Goal: Obtain resource: Download file/media

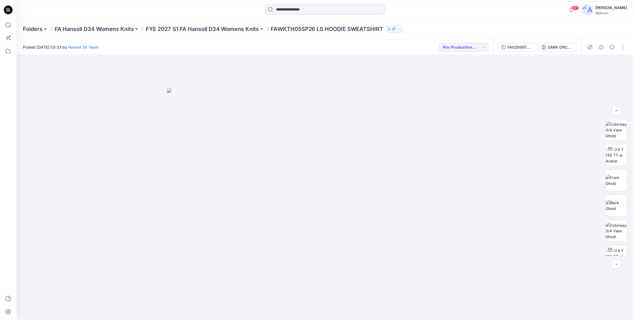
scroll to position [163, 0]
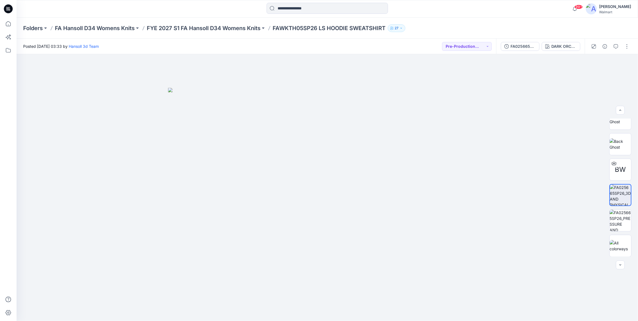
click at [192, 9] on div at bounding box center [327, 9] width 311 height 12
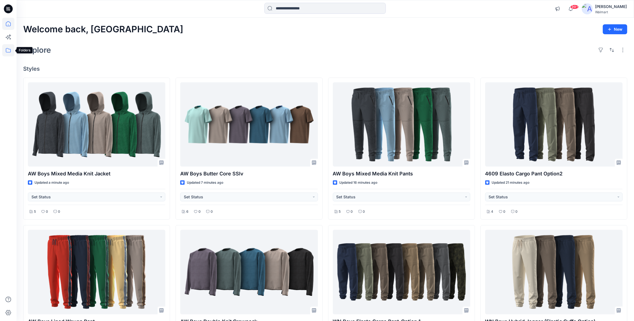
click at [10, 50] on icon at bounding box center [8, 50] width 5 height 4
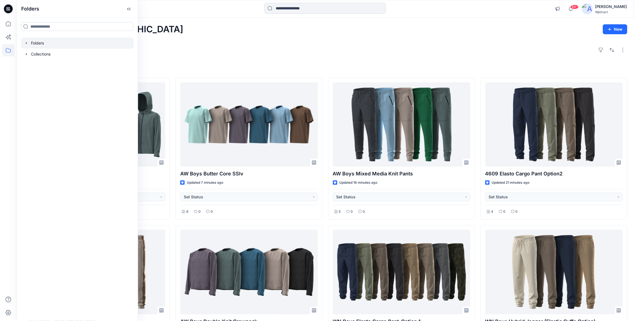
click at [29, 46] on div at bounding box center [77, 43] width 113 height 11
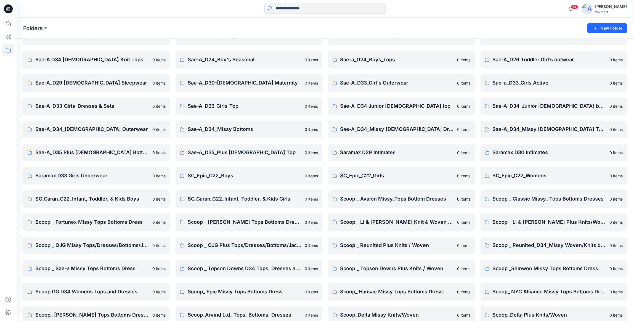
scroll to position [3055, 0]
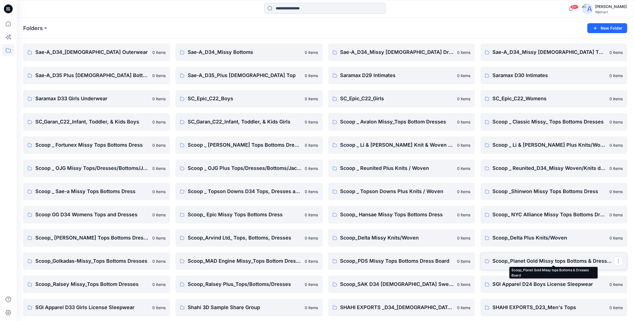
click at [567, 262] on p "Scoop_Planet Gold Missy tops Bottoms & Dresses Board" at bounding box center [553, 261] width 121 height 8
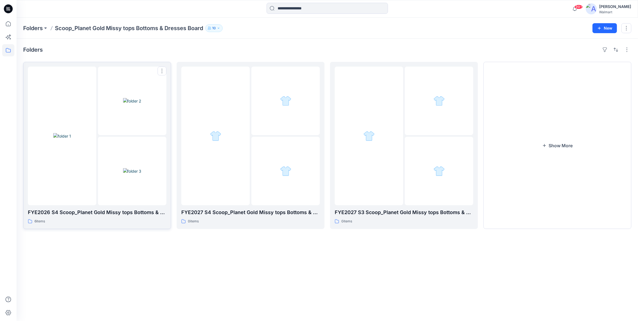
click at [142, 168] on img at bounding box center [132, 171] width 18 height 6
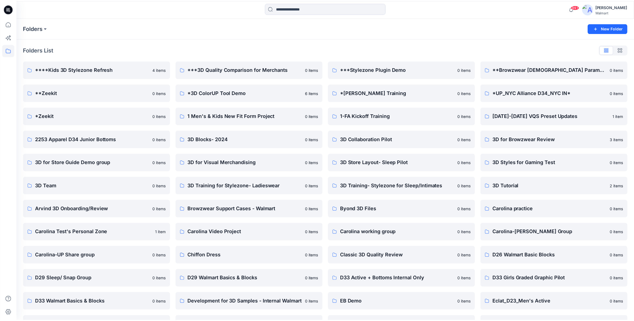
scroll to position [3055, 0]
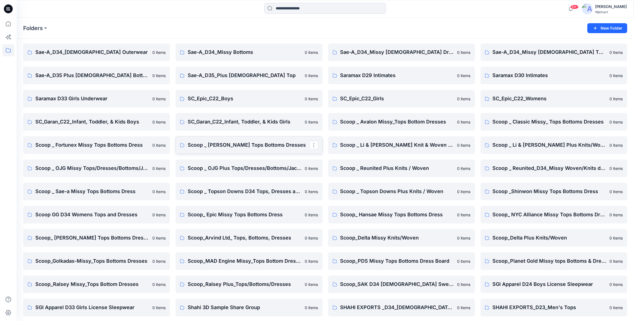
click at [263, 143] on p "Scoop _ [PERSON_NAME] Tops Bottoms Dresses" at bounding box center [248, 145] width 121 height 8
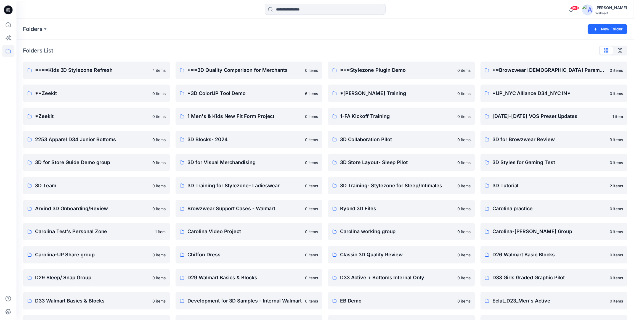
scroll to position [3055, 0]
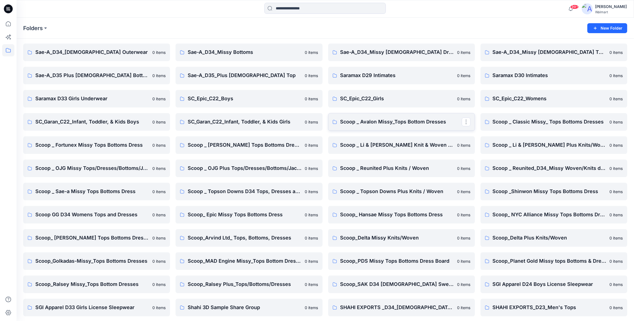
click at [408, 120] on p "Scoop _ Avalon Missy_Tops Bottom Dresses" at bounding box center [400, 122] width 121 height 8
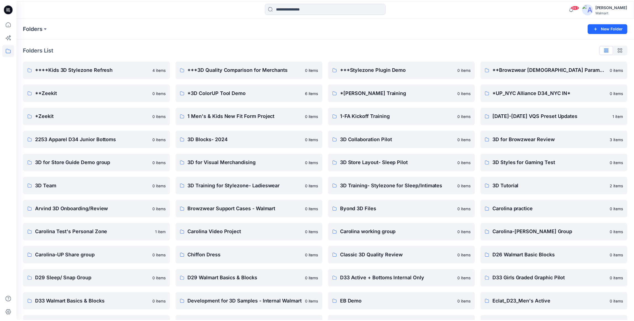
scroll to position [3055, 0]
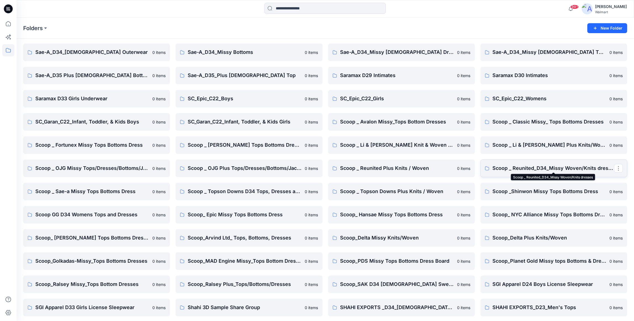
click at [558, 167] on p "Scoop _ Reunited_D34_Missy Woven/Knits dresses" at bounding box center [553, 168] width 121 height 8
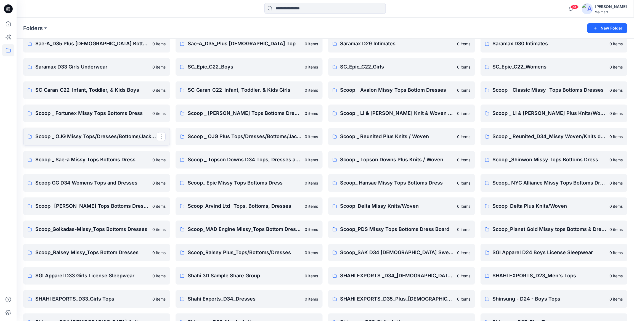
scroll to position [3083, 0]
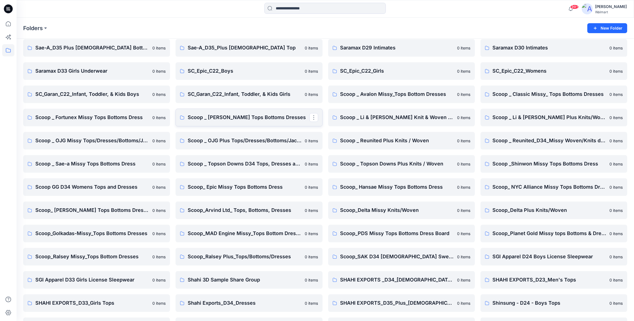
click at [279, 115] on p "Scoop _ [PERSON_NAME] Tops Bottoms Dresses" at bounding box center [248, 117] width 121 height 8
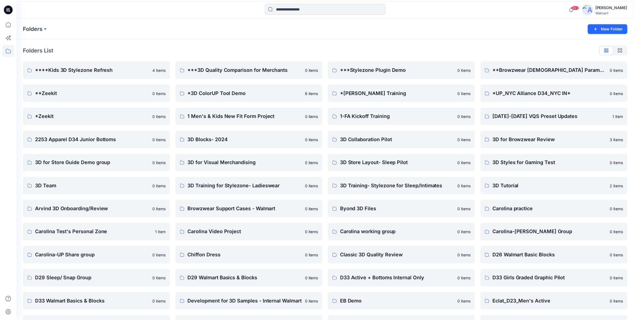
scroll to position [3083, 0]
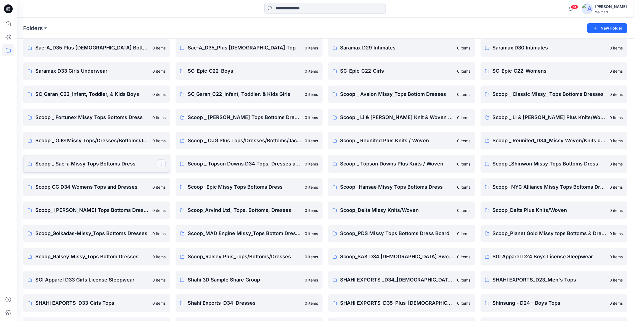
click at [162, 163] on button "button" at bounding box center [161, 163] width 9 height 9
click at [178, 28] on div "Folders" at bounding box center [303, 28] width 561 height 8
click at [546, 188] on p "Scoop_ NYC Alliance Missy Tops Bottoms Dress" at bounding box center [553, 187] width 121 height 8
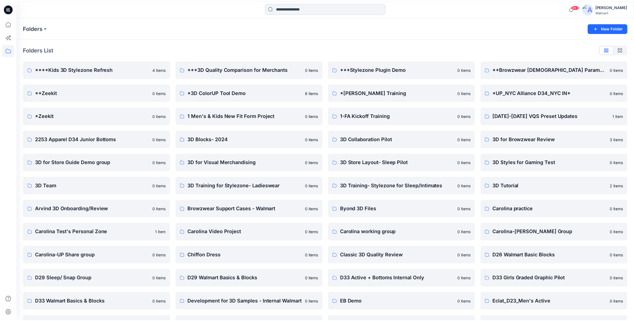
scroll to position [3083, 0]
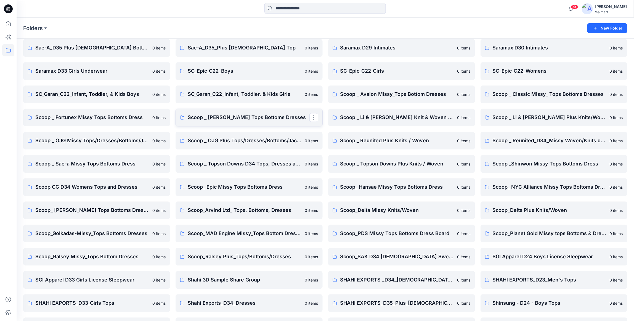
click at [251, 119] on p "Scoop _ [PERSON_NAME] Tops Bottoms Dresses" at bounding box center [248, 117] width 121 height 8
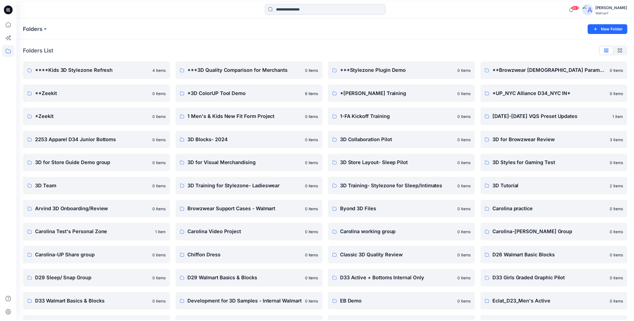
scroll to position [3083, 0]
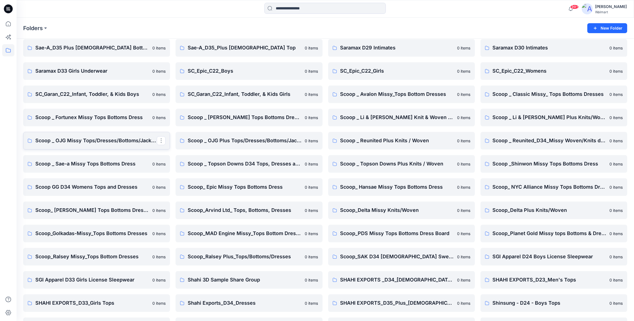
click at [86, 137] on p "Scoop _ OJG Missy Tops/Dresses/Bottoms/Jackets" at bounding box center [95, 141] width 121 height 8
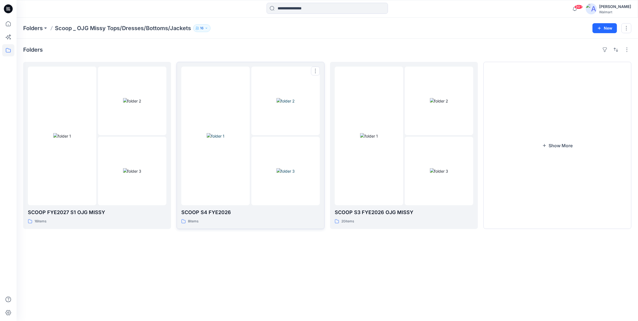
click at [277, 168] on img at bounding box center [286, 171] width 18 height 6
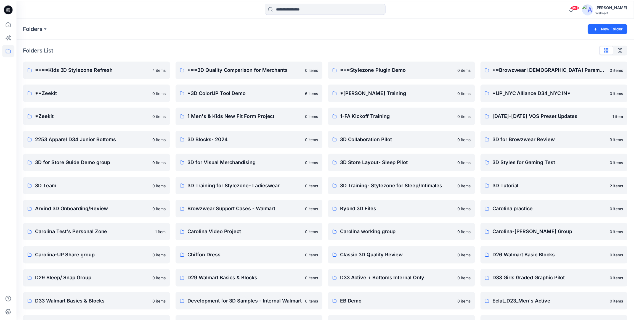
scroll to position [3083, 0]
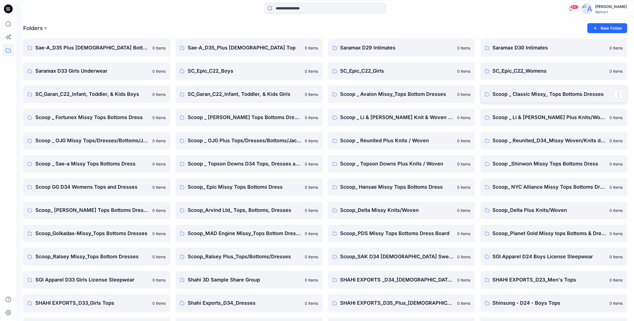
click at [560, 92] on p "Scoop _ Classic Missy_ Tops Bottoms Dresses" at bounding box center [553, 94] width 121 height 8
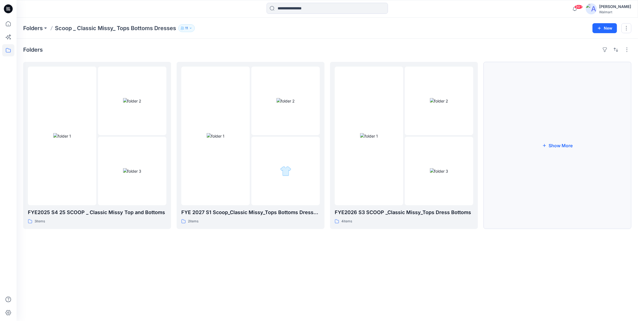
click at [568, 144] on button "Show More" at bounding box center [558, 145] width 148 height 167
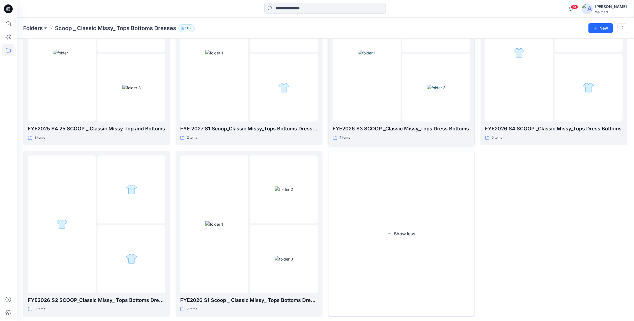
scroll to position [93, 0]
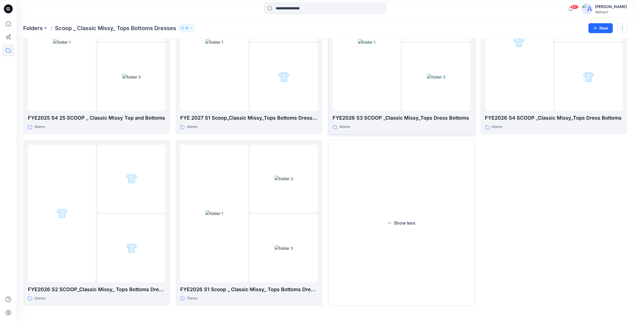
click at [433, 74] on img at bounding box center [436, 77] width 18 height 6
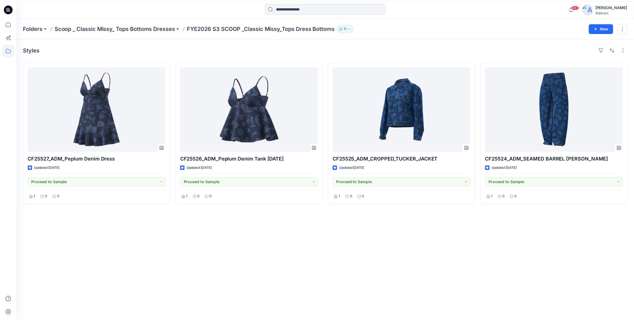
scroll to position [93, 0]
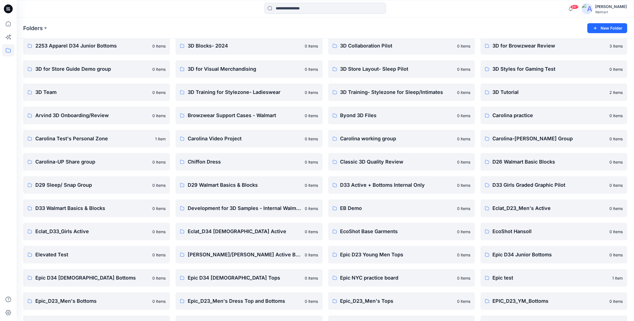
scroll to position [3083, 0]
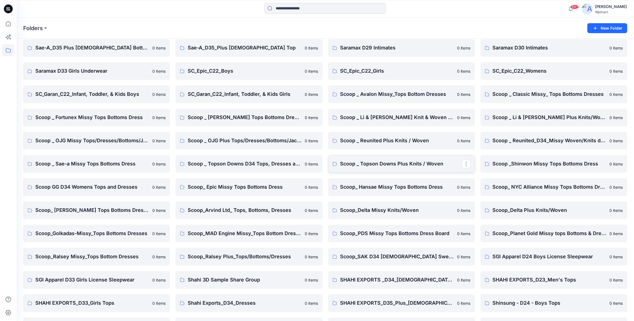
click at [433, 161] on p "Scoop _ Topson Downs Plus Knits / Woven" at bounding box center [400, 164] width 121 height 8
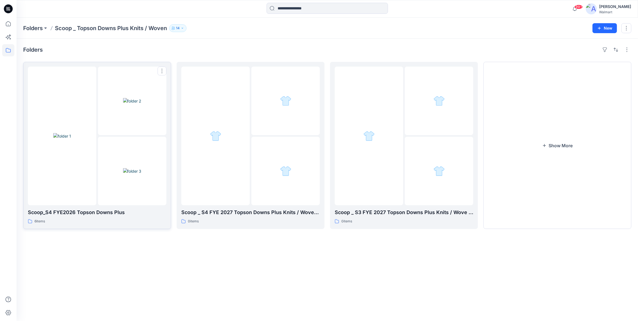
click at [123, 168] on img at bounding box center [132, 171] width 18 height 6
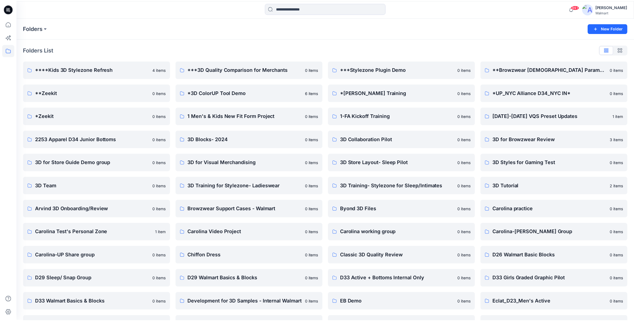
scroll to position [3083, 0]
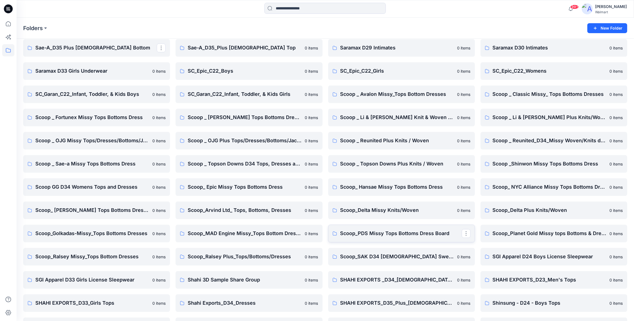
click at [387, 229] on p "Scoop_PDS Missy Tops Bottoms Dress Board" at bounding box center [400, 233] width 121 height 8
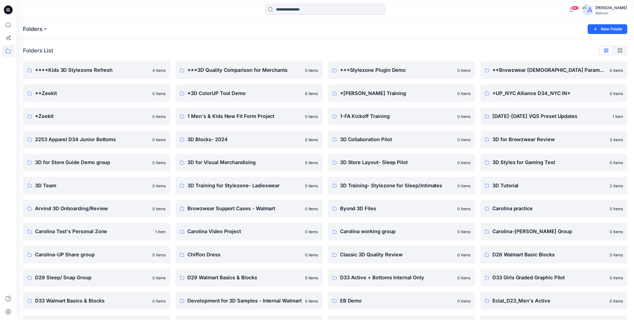
scroll to position [3083, 0]
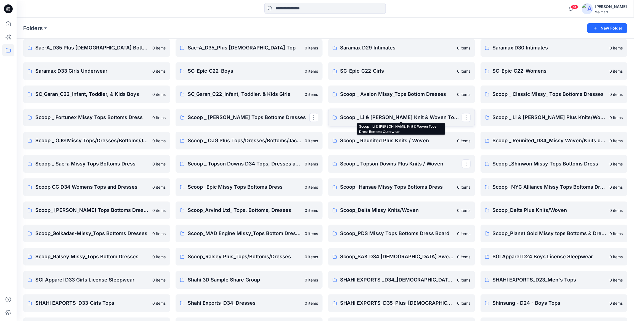
click at [422, 119] on p "Scoop _ Li & [PERSON_NAME] Knit & Woven Tops Dress Bottoms Outerwear" at bounding box center [400, 117] width 121 height 8
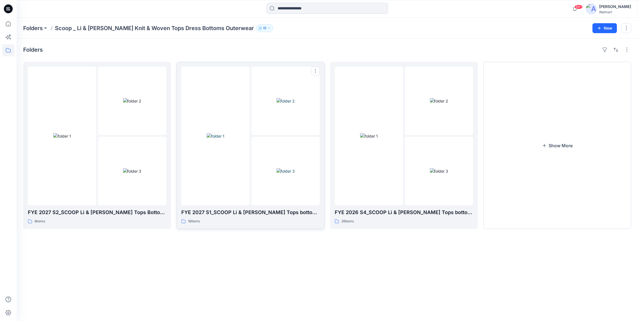
click at [277, 168] on img at bounding box center [286, 171] width 18 height 6
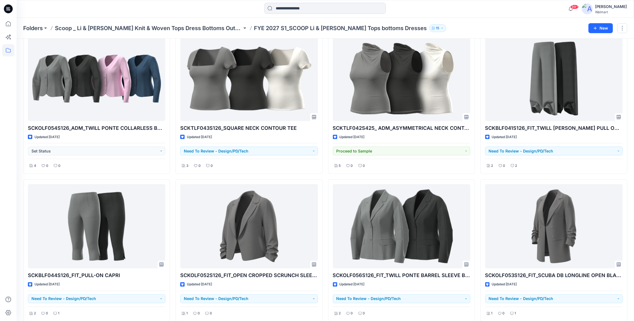
scroll to position [331, 0]
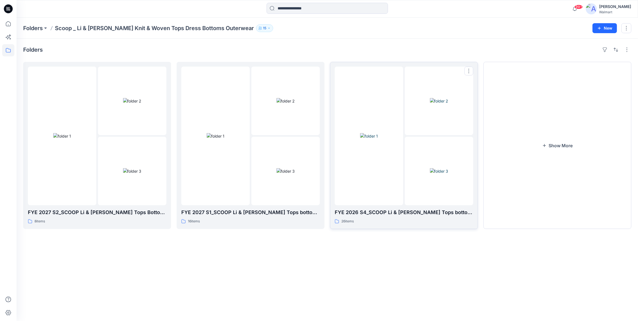
click at [406, 174] on div at bounding box center [439, 171] width 68 height 68
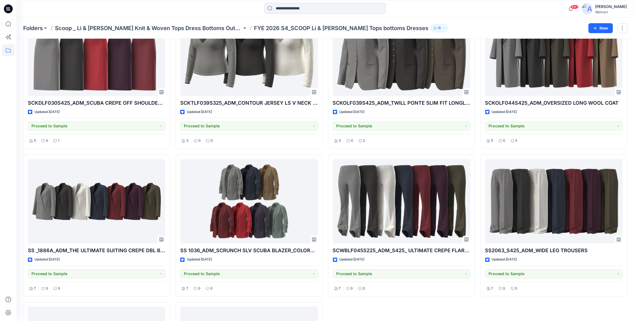
scroll to position [756, 0]
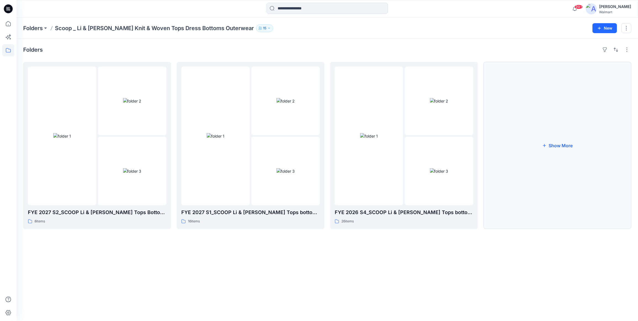
click at [576, 146] on button "Show More" at bounding box center [558, 145] width 148 height 167
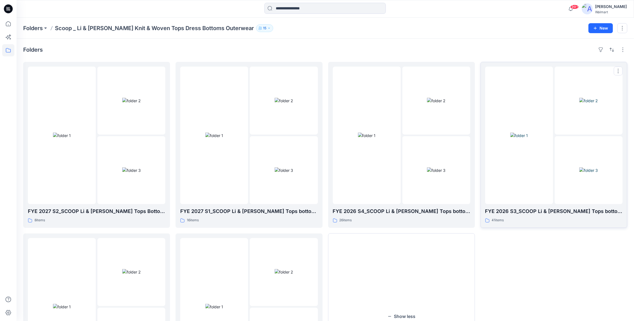
click at [580, 167] on img at bounding box center [589, 170] width 18 height 6
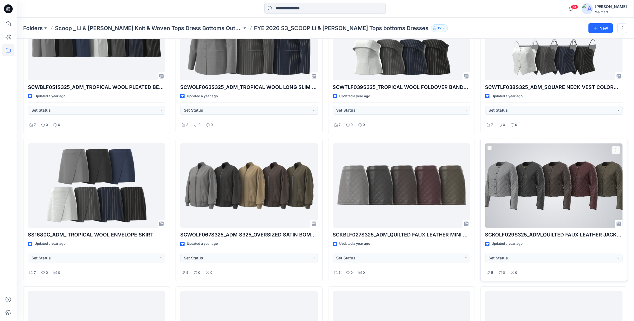
scroll to position [948, 0]
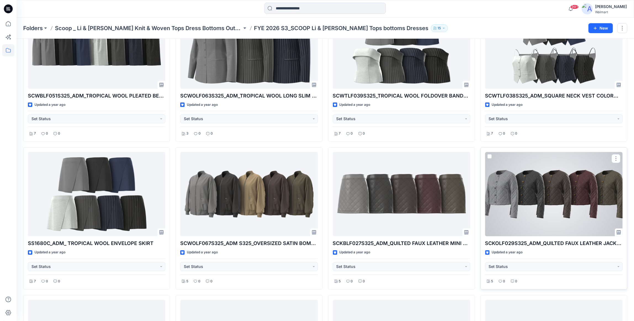
click at [539, 186] on div at bounding box center [553, 194] width 137 height 84
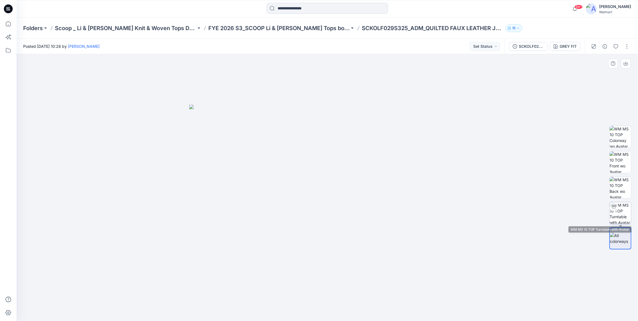
click at [619, 215] on img at bounding box center [621, 213] width 22 height 22
drag, startPoint x: 344, startPoint y: 120, endPoint x: 329, endPoint y: 230, distance: 110.7
click at [329, 230] on img at bounding box center [327, 176] width 465 height 289
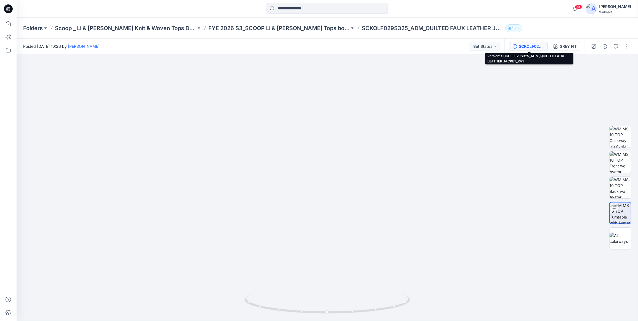
click at [528, 45] on div "SCKOLF029S325_ADM_QUILTED FAUX LEATHER JACKET_RV1" at bounding box center [531, 46] width 25 height 6
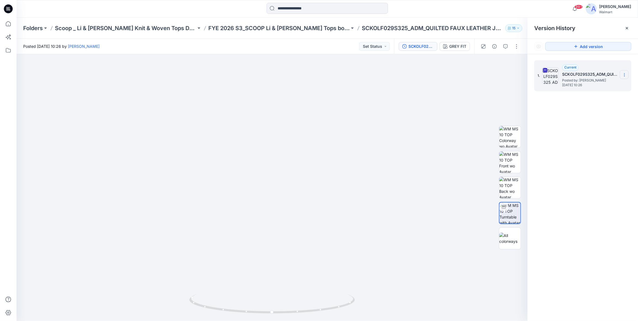
click at [625, 75] on icon at bounding box center [625, 75] width 4 height 4
click at [602, 84] on span "Download Source BW File" at bounding box center [597, 85] width 46 height 7
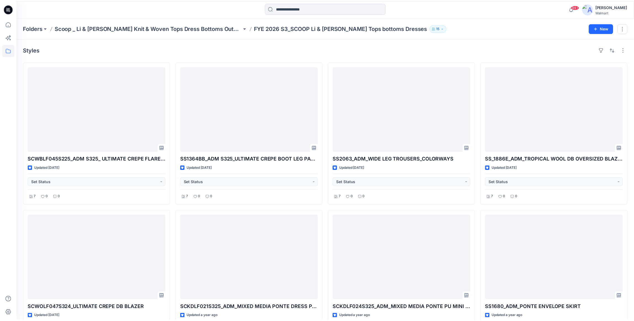
scroll to position [948, 0]
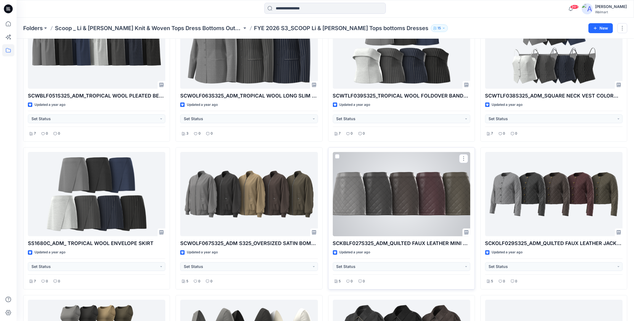
click at [455, 214] on div at bounding box center [401, 194] width 137 height 84
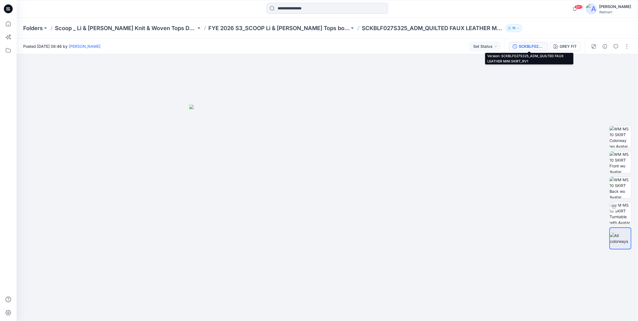
click at [537, 47] on div "SCKBLF027S325_ADM_QUILTED FAUX LEATHER MINI SKIRT_RV1" at bounding box center [531, 46] width 25 height 6
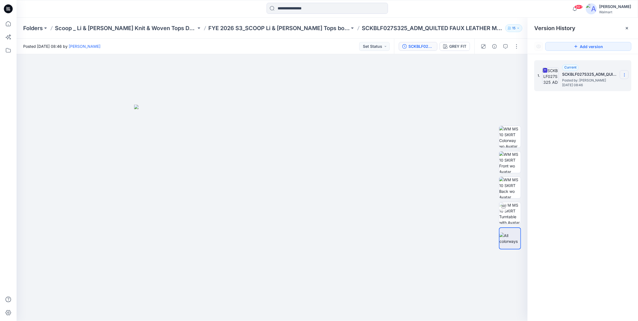
click at [627, 75] on section at bounding box center [624, 74] width 9 height 9
click at [600, 86] on span "Download Source BW File" at bounding box center [597, 85] width 46 height 7
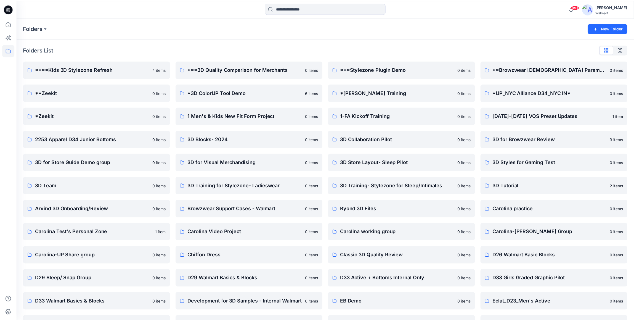
scroll to position [3083, 0]
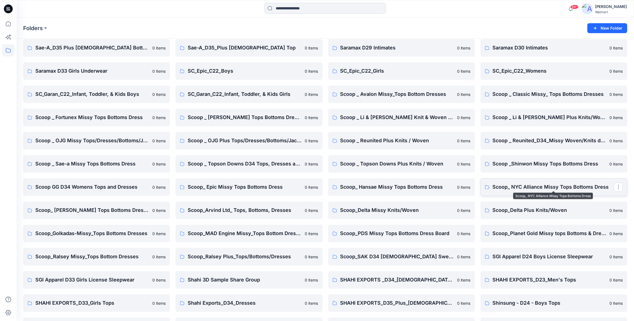
click at [551, 184] on p "Scoop_ NYC Alliance Missy Tops Bottoms Dress" at bounding box center [553, 187] width 121 height 8
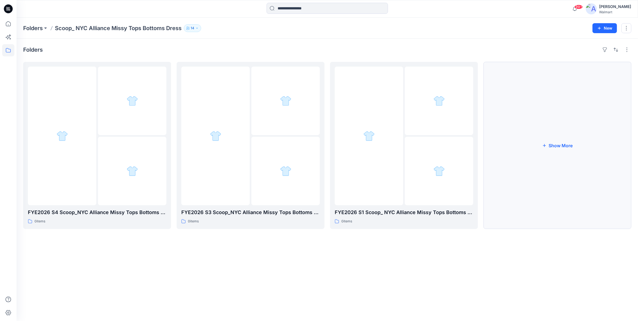
click at [567, 146] on button "Show More" at bounding box center [558, 145] width 148 height 167
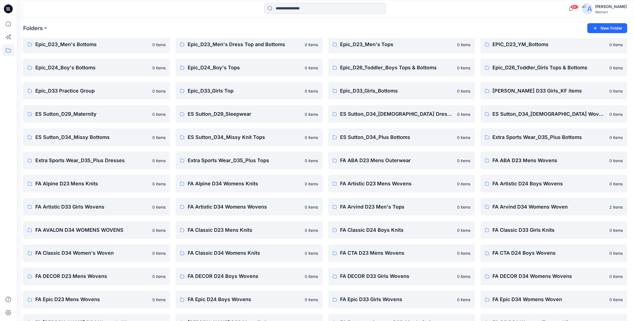
scroll to position [433, 0]
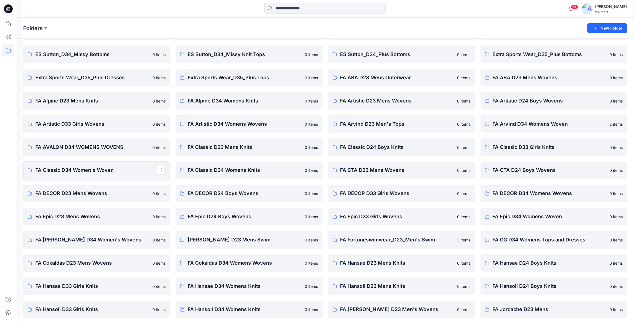
click at [106, 170] on p "FA Classic D34 Women's Woven" at bounding box center [95, 170] width 121 height 8
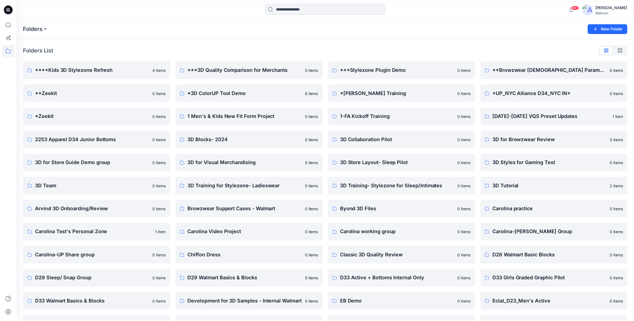
scroll to position [433, 0]
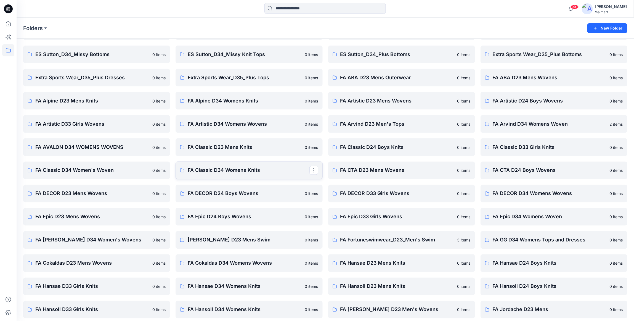
click at [234, 172] on p "FA Classic D34 Womens Knits" at bounding box center [248, 170] width 121 height 8
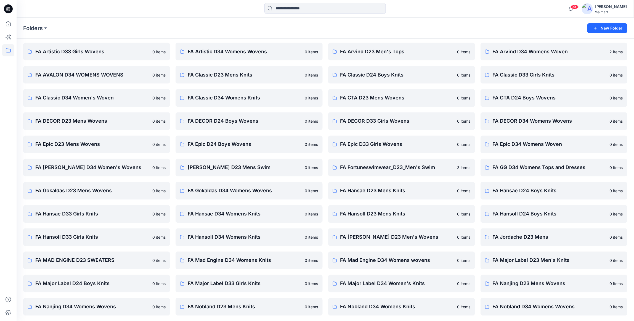
scroll to position [515, 0]
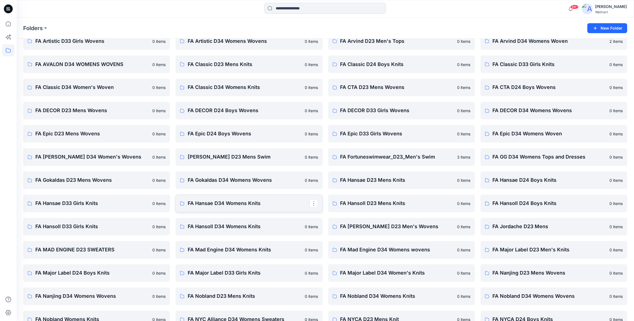
click at [232, 202] on p "FA Hansae D34 Womens Knits" at bounding box center [248, 204] width 121 height 8
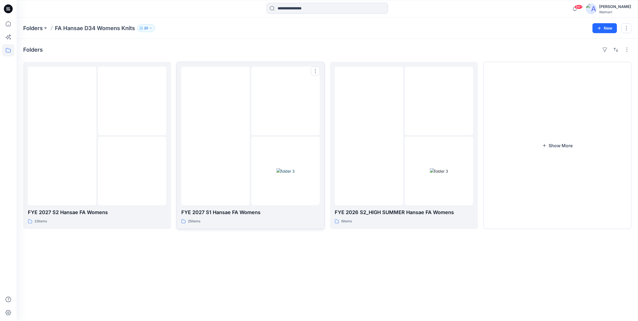
click at [286, 101] on img at bounding box center [286, 101] width 0 height 0
click at [570, 144] on button "Show More" at bounding box center [558, 145] width 148 height 167
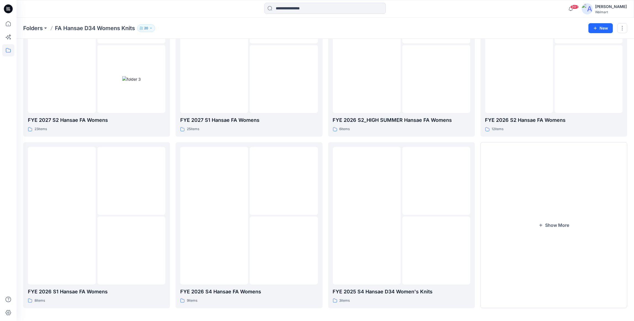
scroll to position [93, 0]
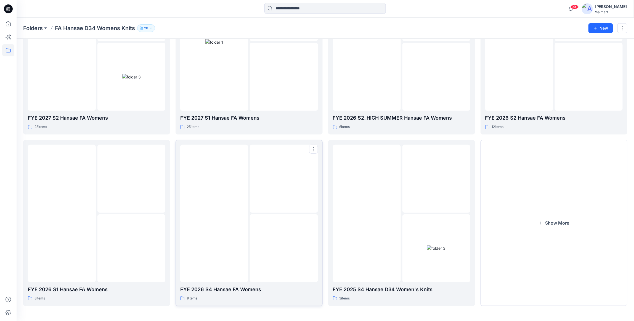
click at [214, 213] on img at bounding box center [214, 213] width 0 height 0
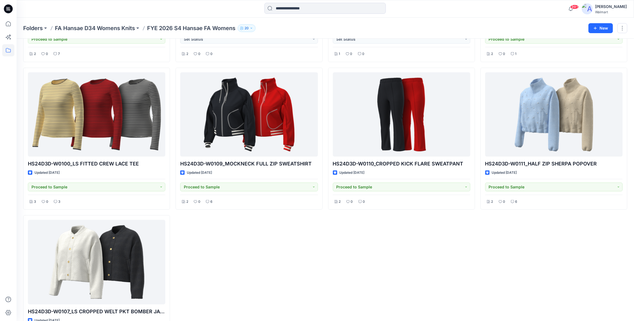
scroll to position [184, 0]
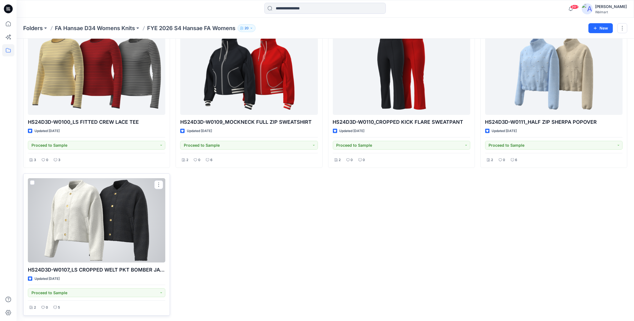
click at [80, 241] on div at bounding box center [96, 220] width 137 height 84
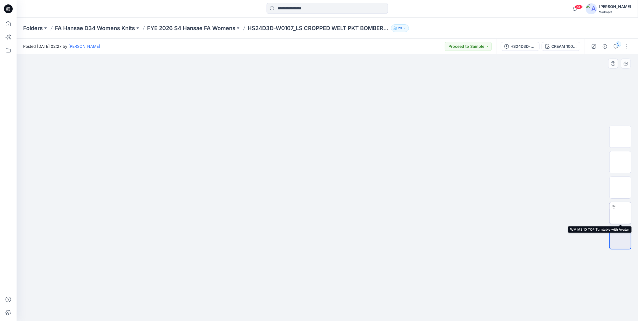
click at [621, 213] on img at bounding box center [621, 213] width 0 height 0
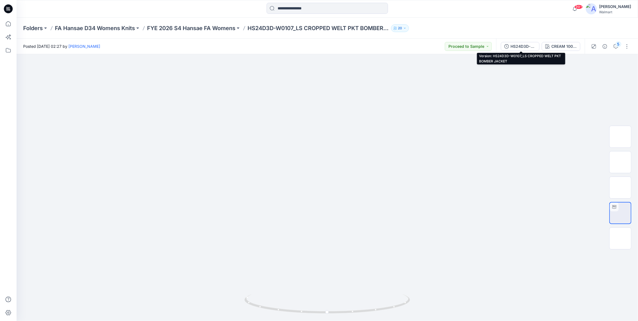
drag, startPoint x: 522, startPoint y: 49, endPoint x: 541, endPoint y: 52, distance: 19.7
click at [522, 49] on div "HS24D3D-W0107_LS CROPPED WELT PKT BOMBER JACK﻿ET" at bounding box center [523, 46] width 25 height 6
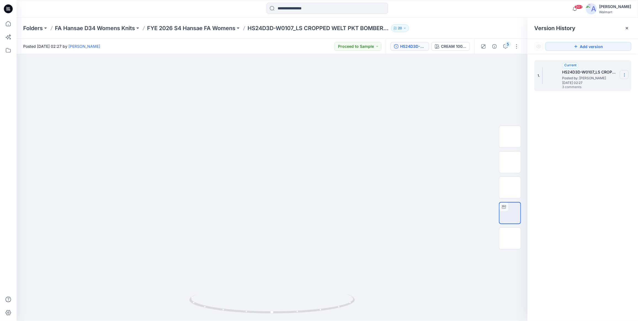
click at [623, 74] on icon at bounding box center [625, 75] width 4 height 4
click at [592, 85] on span "Duplicate Version" at bounding box center [589, 85] width 31 height 7
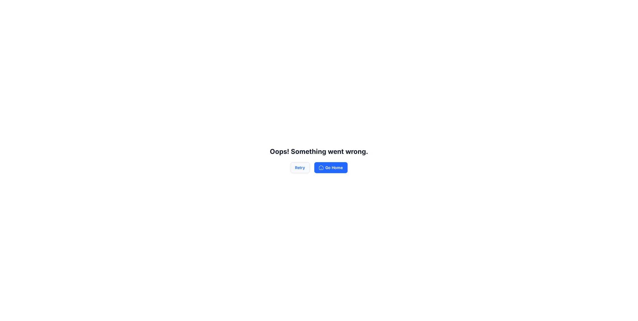
click at [301, 168] on button "Retry" at bounding box center [300, 167] width 19 height 11
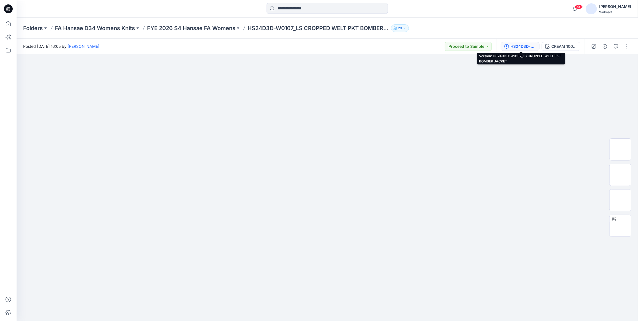
click at [524, 45] on div "HS24D3D-W0107_LS CROPPED WELT PKT BOMBER JACK﻿ET" at bounding box center [523, 46] width 25 height 6
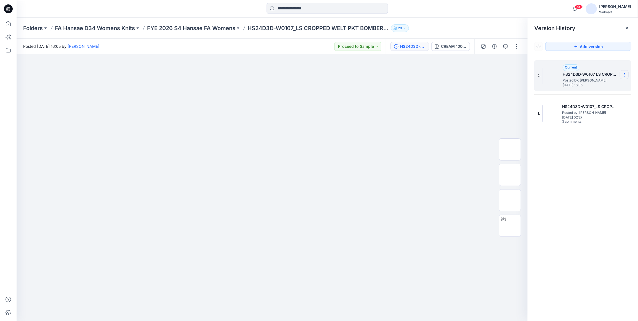
click at [626, 75] on icon at bounding box center [625, 75] width 4 height 4
drag, startPoint x: 412, startPoint y: 87, endPoint x: 414, endPoint y: 85, distance: 3.1
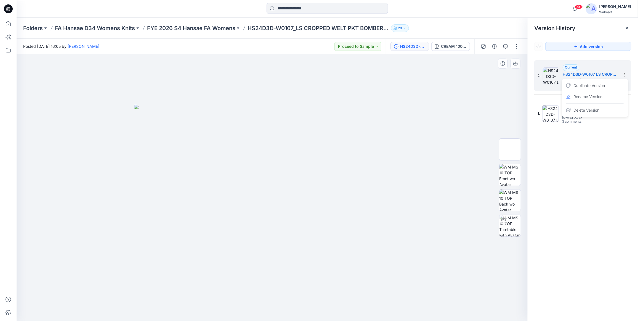
click at [413, 87] on div at bounding box center [272, 187] width 511 height 267
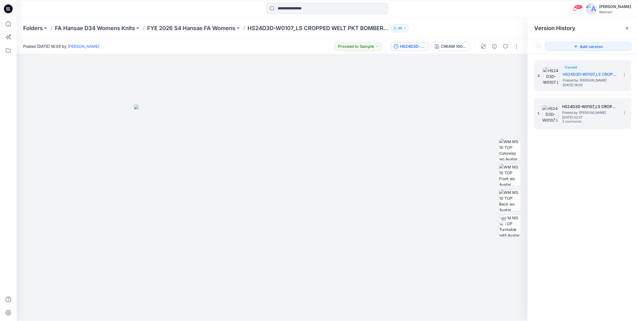
click at [597, 112] on span "Posted by: [PERSON_NAME]" at bounding box center [589, 113] width 55 height 6
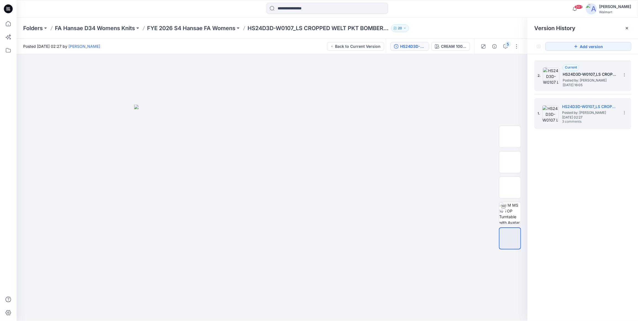
click at [581, 86] on span "[DATE] 16:05" at bounding box center [590, 85] width 55 height 4
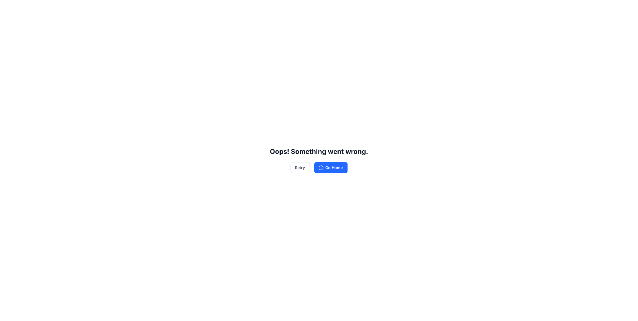
drag, startPoint x: 331, startPoint y: 169, endPoint x: 458, endPoint y: 182, distance: 127.1
click at [331, 169] on button "Go Home" at bounding box center [330, 167] width 33 height 11
click at [341, 164] on button "Go Home" at bounding box center [330, 167] width 33 height 11
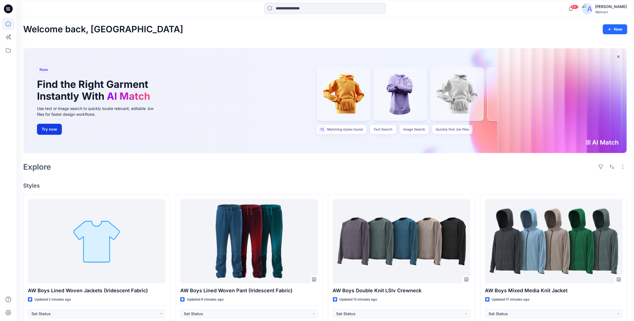
click at [52, 128] on button "Try now" at bounding box center [49, 129] width 25 height 11
click at [51, 128] on button "Try now" at bounding box center [49, 129] width 25 height 11
click at [44, 131] on button "Try now" at bounding box center [49, 129] width 25 height 11
click at [51, 130] on button "Try now" at bounding box center [49, 129] width 25 height 11
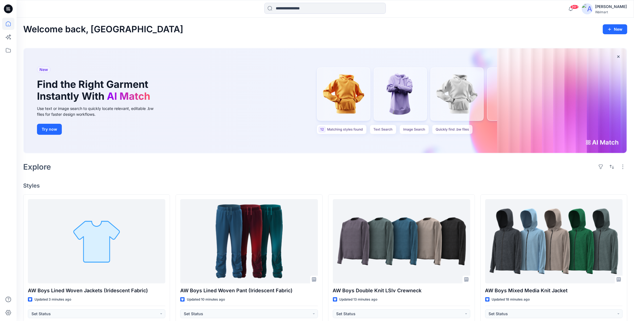
drag, startPoint x: 46, startPoint y: 71, endPoint x: 268, endPoint y: 19, distance: 228.0
click at [46, 70] on span "New" at bounding box center [43, 69] width 9 height 7
